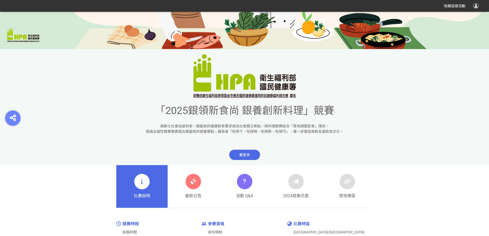
scroll to position [231, 0]
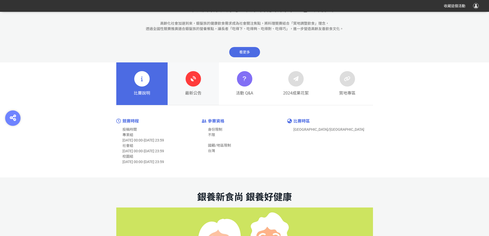
click at [178, 85] on link "最新公告" at bounding box center [193, 83] width 51 height 43
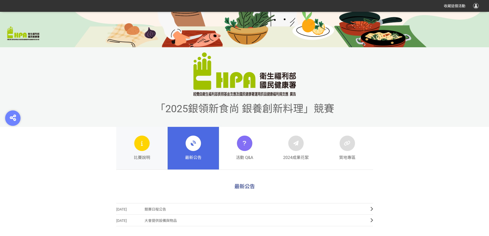
scroll to position [154, 0]
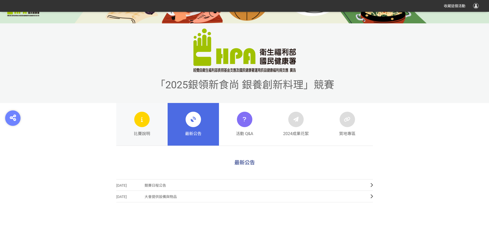
click at [143, 126] on div at bounding box center [141, 119] width 15 height 15
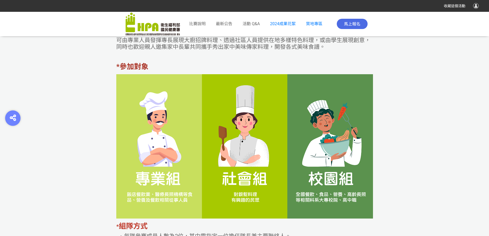
scroll to position [759, 0]
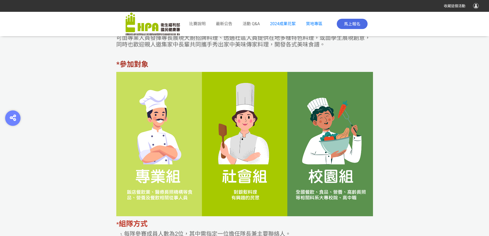
click at [320, 200] on img at bounding box center [244, 144] width 257 height 145
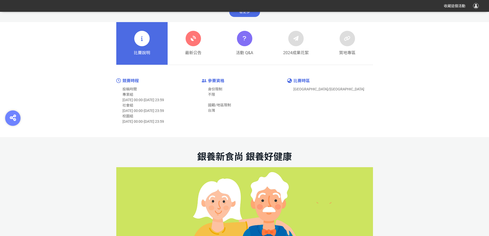
scroll to position [194, 0]
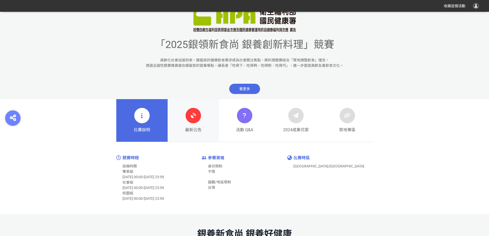
click at [205, 123] on link "最新公告" at bounding box center [193, 120] width 51 height 43
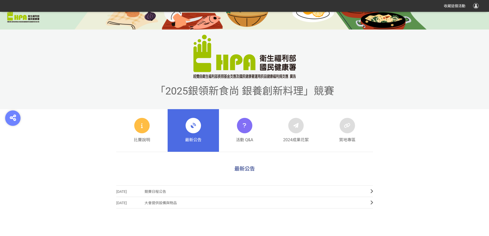
scroll to position [205, 0]
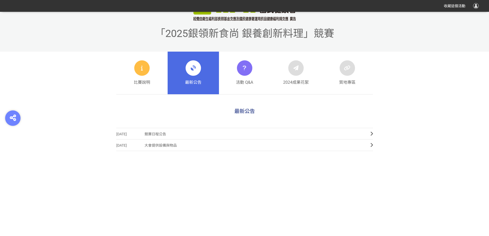
click at [370, 136] on link "2025-07-09 競賽日程公告" at bounding box center [244, 134] width 257 height 12
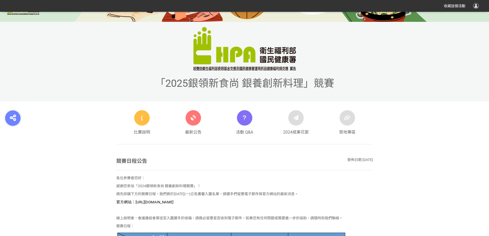
scroll to position [181, 0]
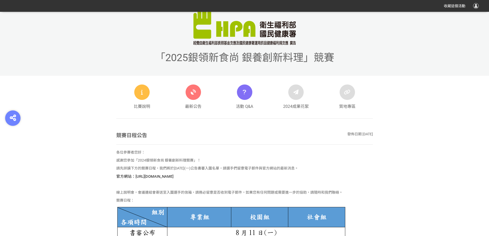
drag, startPoint x: 135, startPoint y: 176, endPoint x: 231, endPoint y: 179, distance: 96.3
click at [240, 178] on p "官方網站：https://contest.bhuntr.com/tw/GDHealthy/home/" at bounding box center [244, 177] width 257 height 6
